Goal: Check status: Check status

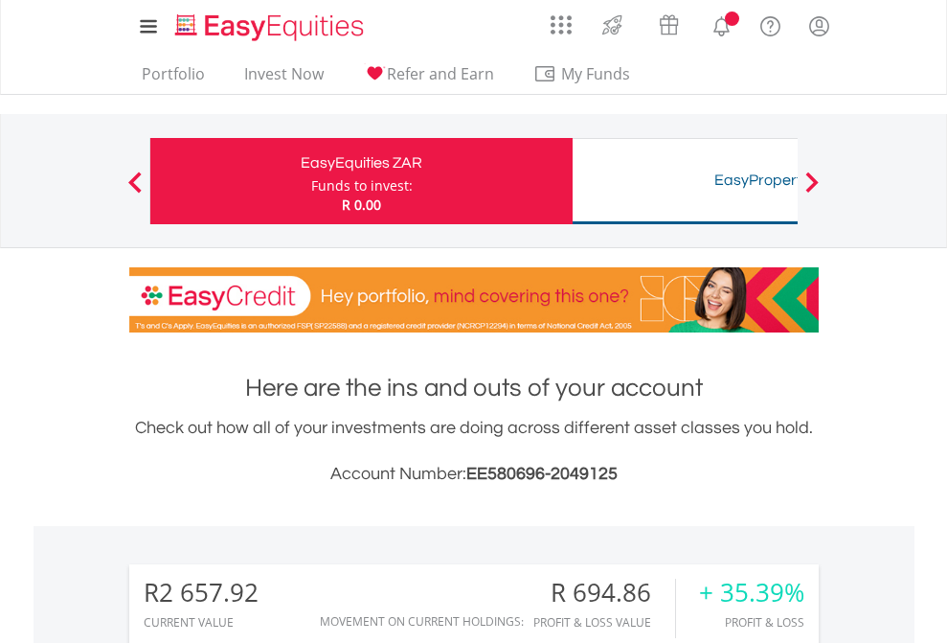
scroll to position [184, 301]
click at [311, 181] on div "Funds to invest:" at bounding box center [362, 185] width 102 height 19
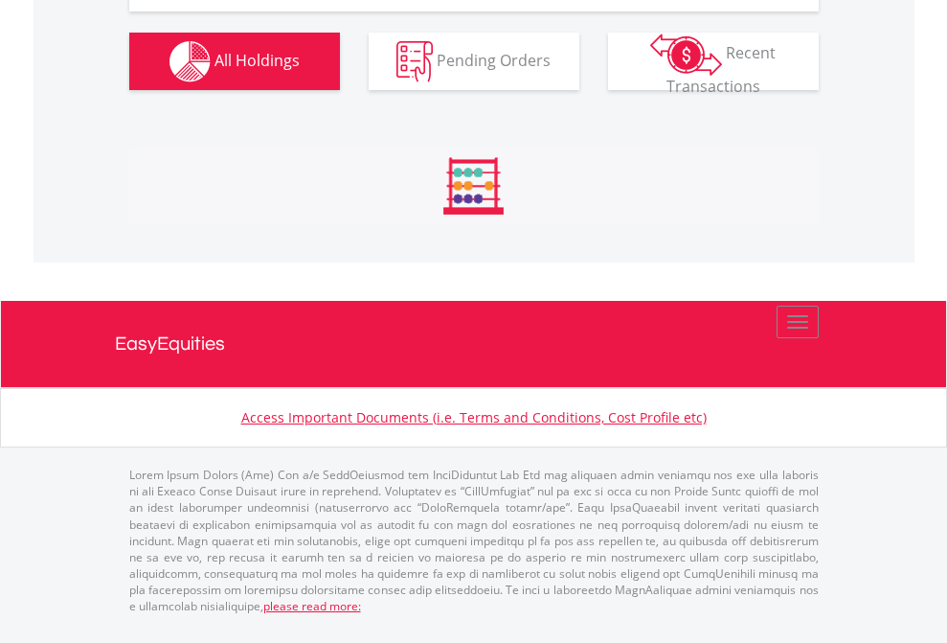
scroll to position [2207, 0]
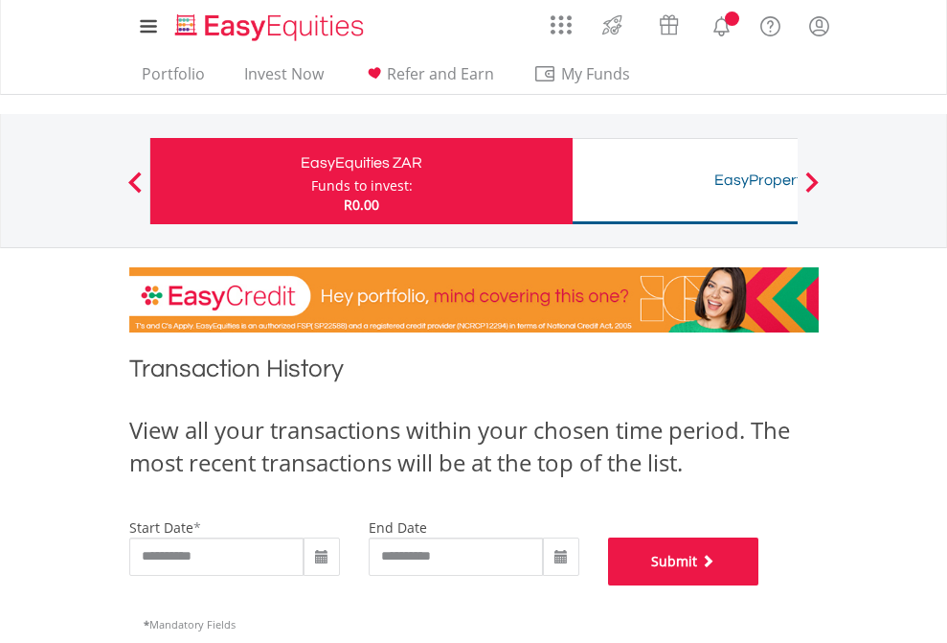
click at [760, 585] on button "Submit" at bounding box center [683, 561] width 151 height 48
